Goal: Information Seeking & Learning: Find contact information

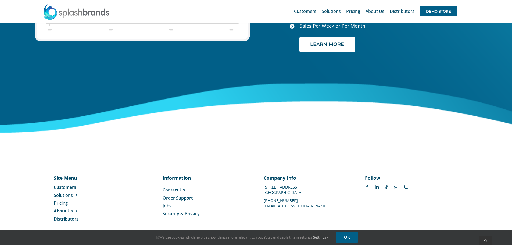
scroll to position [2265, 0]
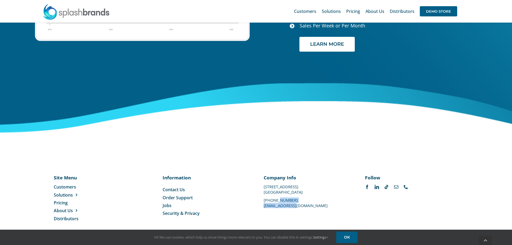
drag, startPoint x: 297, startPoint y: 197, endPoint x: 279, endPoint y: 194, distance: 18.5
click at [279, 194] on div "Company Info [STREET_ADDRESS] [PHONE_NUMBER] [EMAIL_ADDRESS][DOMAIN_NAME]" at bounding box center [307, 190] width 86 height 33
drag, startPoint x: 268, startPoint y: 228, endPoint x: 269, endPoint y: 224, distance: 3.8
click at [269, 224] on div "Site Menu Toggle Navigation Customers Solutions Stores New Hire Kits Manufactur…" at bounding box center [256, 200] width 512 height 85
drag, startPoint x: 293, startPoint y: 196, endPoint x: 274, endPoint y: 193, distance: 19.2
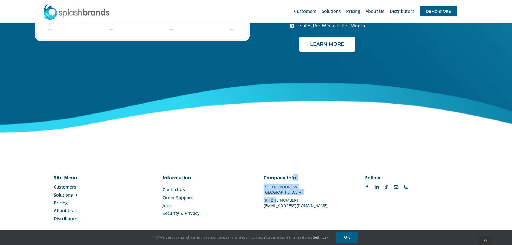
click at [273, 193] on div "Company Info [STREET_ADDRESS] [PHONE_NUMBER] [EMAIL_ADDRESS][DOMAIN_NAME]" at bounding box center [307, 190] width 86 height 33
click at [267, 208] on div "Site Menu Toggle Navigation Customers Solutions Stores New Hire Kits Manufactur…" at bounding box center [256, 198] width 405 height 48
drag, startPoint x: 265, startPoint y: 193, endPoint x: 291, endPoint y: 193, distance: 26.4
click at [291, 193] on div "Company Info [STREET_ADDRESS] [PHONE_NUMBER] [EMAIL_ADDRESS][DOMAIN_NAME]" at bounding box center [307, 190] width 86 height 33
click at [286, 200] on p "[PHONE_NUMBER]" at bounding box center [307, 200] width 86 height 0
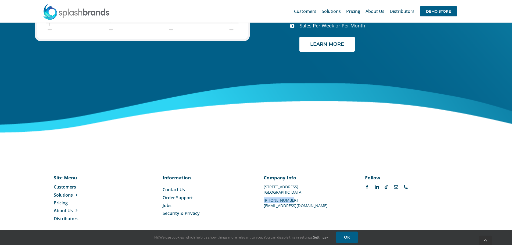
drag, startPoint x: 264, startPoint y: 194, endPoint x: 289, endPoint y: 194, distance: 25.0
click at [289, 200] on p "[PHONE_NUMBER]" at bounding box center [307, 200] width 86 height 0
copy p "[PHONE_NUMBER]"
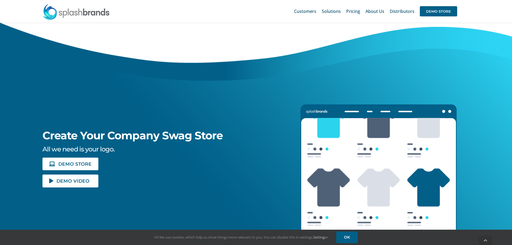
scroll to position [2265, 0]
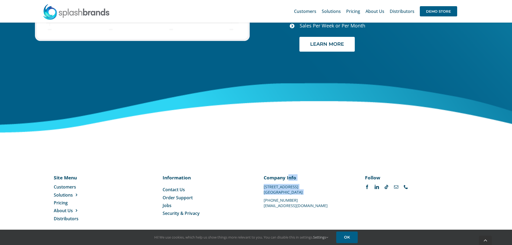
drag, startPoint x: 265, startPoint y: 194, endPoint x: 290, endPoint y: 194, distance: 25.0
click at [290, 194] on div "Company Info [STREET_ADDRESS] [PHONE_NUMBER] [EMAIL_ADDRESS][DOMAIN_NAME]" at bounding box center [307, 190] width 86 height 33
click at [282, 200] on p "[PHONE_NUMBER]" at bounding box center [307, 200] width 86 height 0
drag, startPoint x: 265, startPoint y: 194, endPoint x: 286, endPoint y: 193, distance: 21.5
click at [289, 195] on div "Company Info [STREET_ADDRESS] [PHONE_NUMBER] [EMAIL_ADDRESS][DOMAIN_NAME]" at bounding box center [307, 190] width 86 height 33
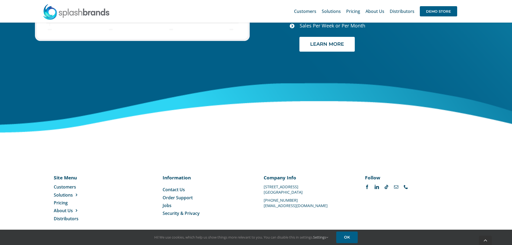
click at [286, 200] on p "[PHONE_NUMBER]" at bounding box center [307, 200] width 86 height 0
drag, startPoint x: 264, startPoint y: 194, endPoint x: 289, endPoint y: 194, distance: 24.2
click at [289, 200] on p "[PHONE_NUMBER]" at bounding box center [307, 200] width 86 height 0
copy p "[PHONE_NUMBER]"
